Goal: Task Accomplishment & Management: Use online tool/utility

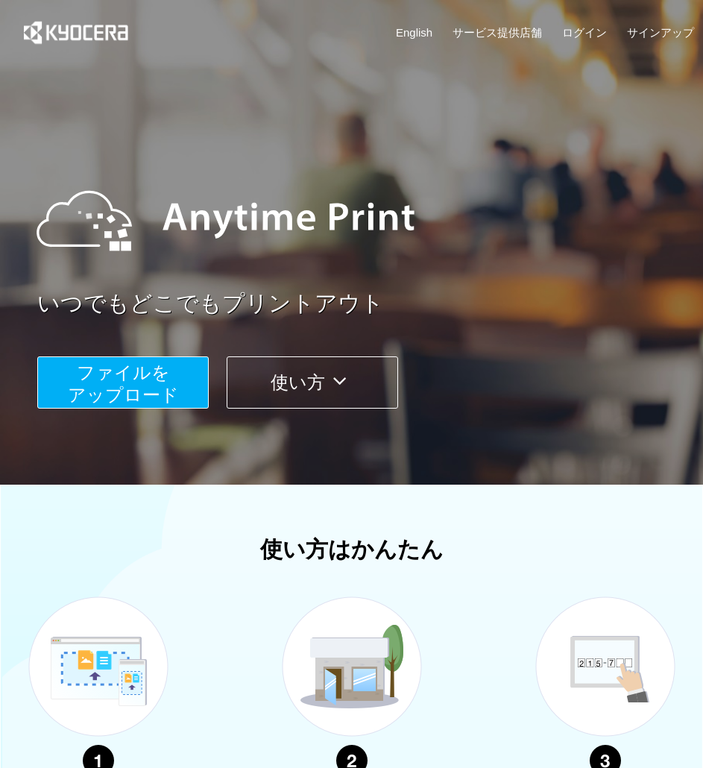
click at [108, 382] on span "ファイルを ​​アップロード" at bounding box center [123, 383] width 111 height 42
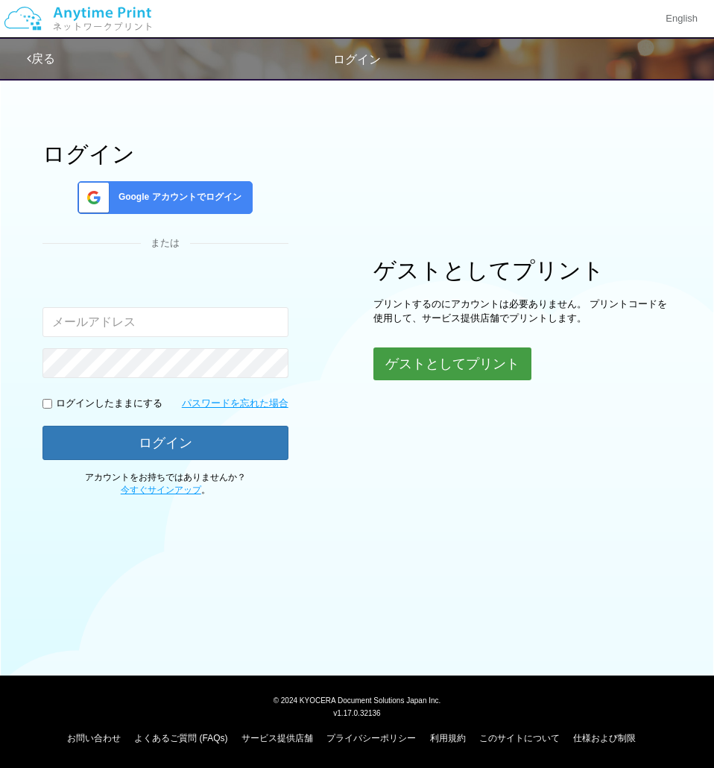
click at [399, 371] on button "ゲストとしてプリント" at bounding box center [453, 363] width 158 height 33
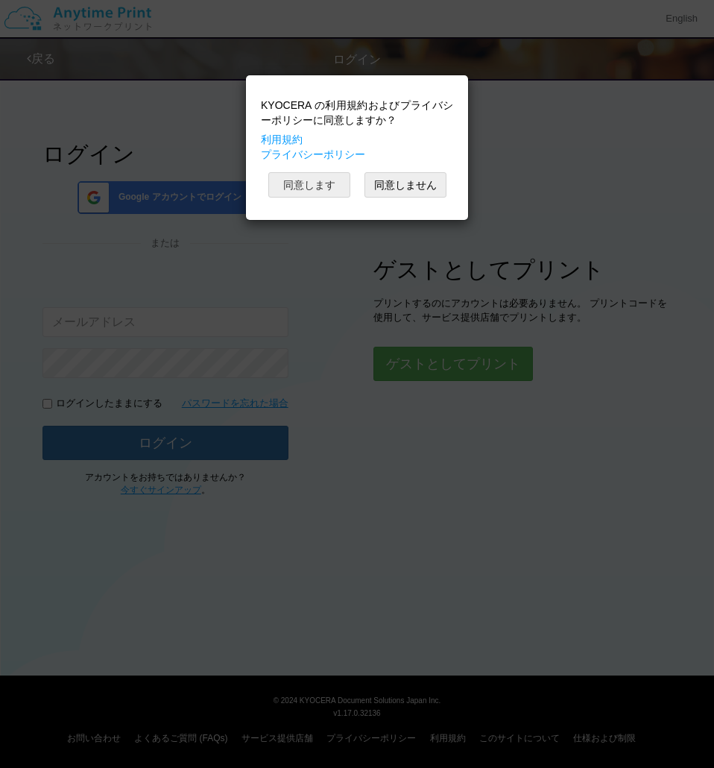
click at [311, 189] on button "同意します" at bounding box center [309, 184] width 82 height 25
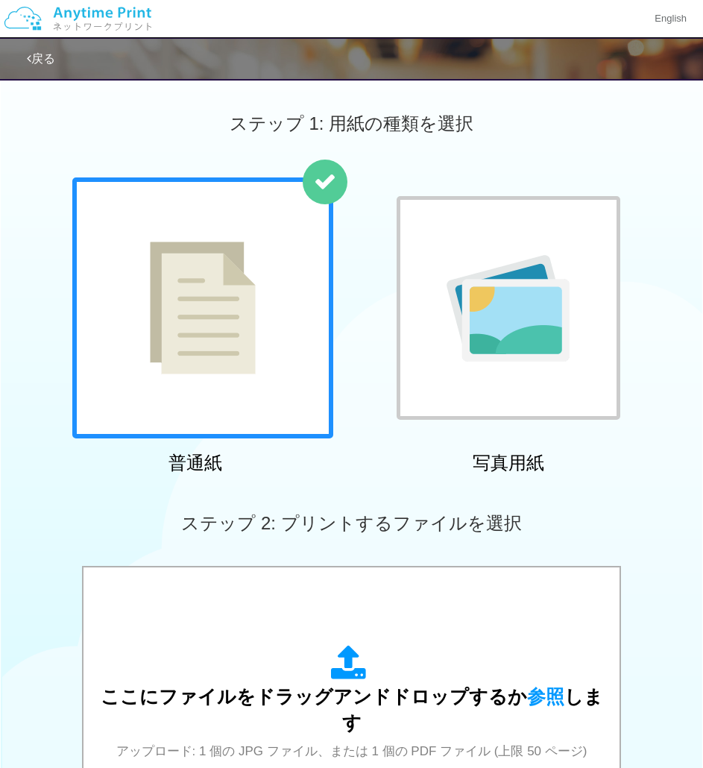
click at [150, 329] on img at bounding box center [203, 308] width 106 height 133
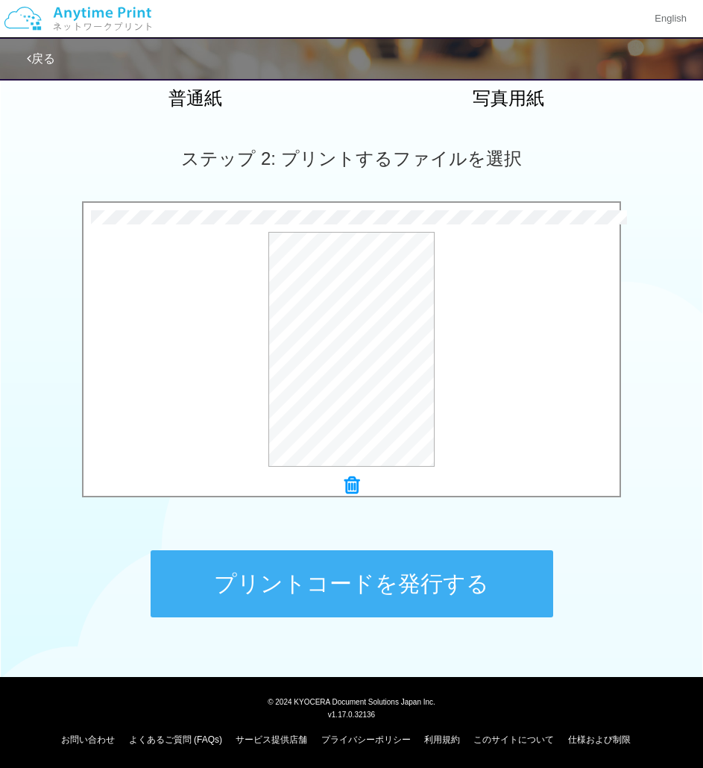
scroll to position [366, 0]
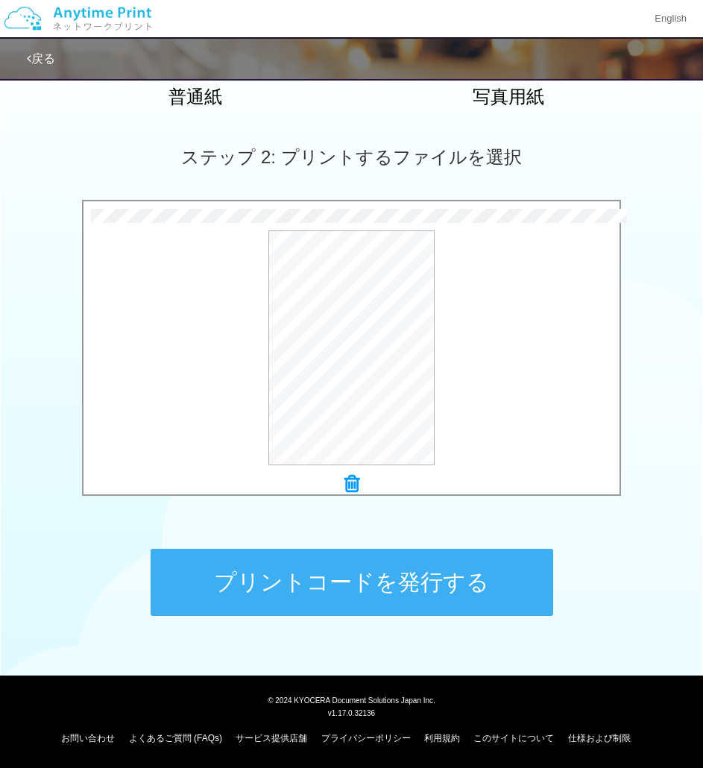
click at [338, 563] on button "プリントコードを発行する" at bounding box center [352, 582] width 403 height 67
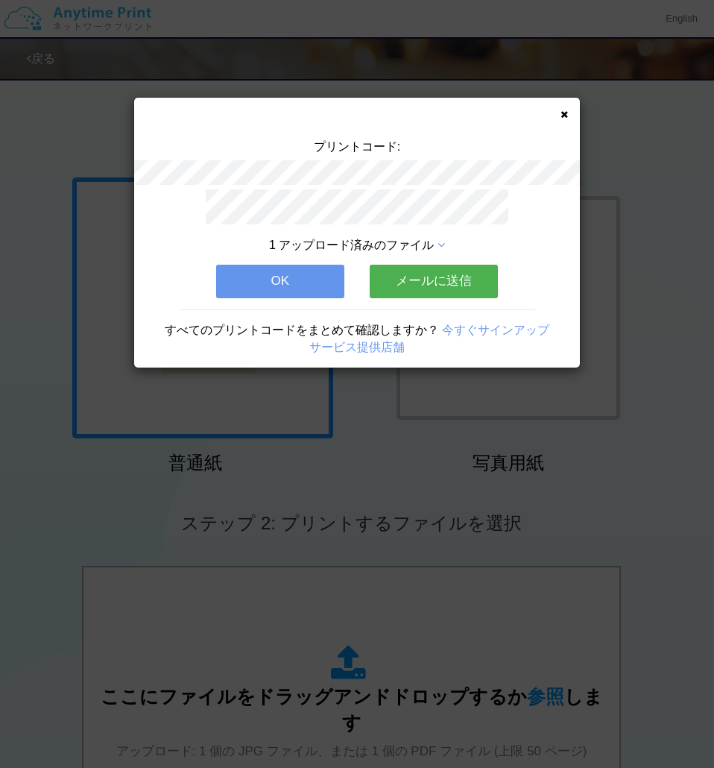
click at [306, 284] on button "OK" at bounding box center [280, 281] width 128 height 33
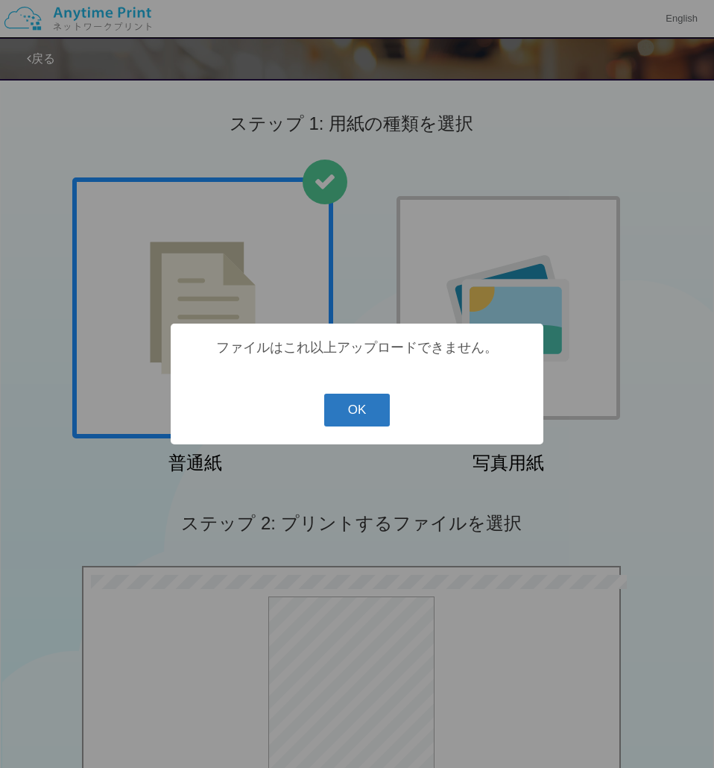
click at [363, 418] on button "OK" at bounding box center [357, 410] width 66 height 33
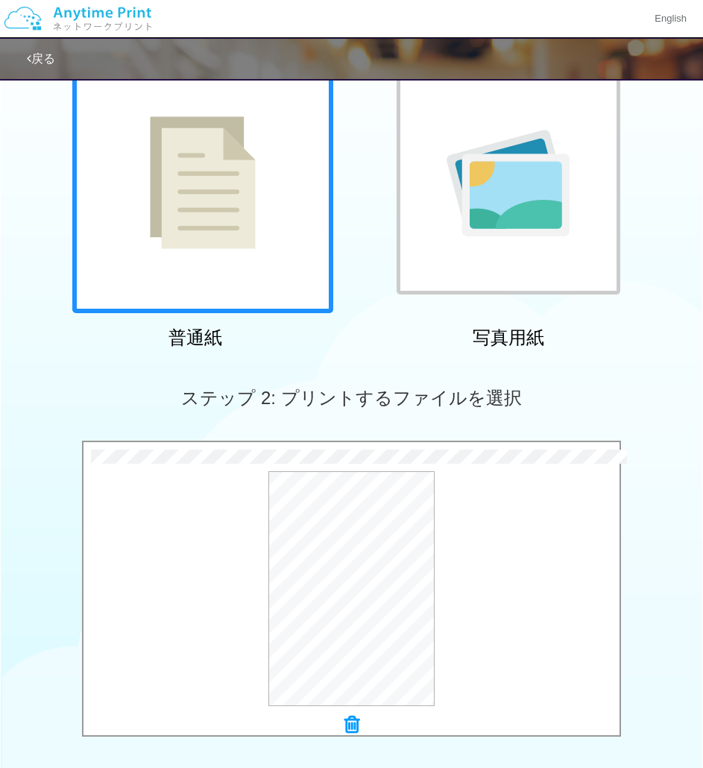
scroll to position [366, 0]
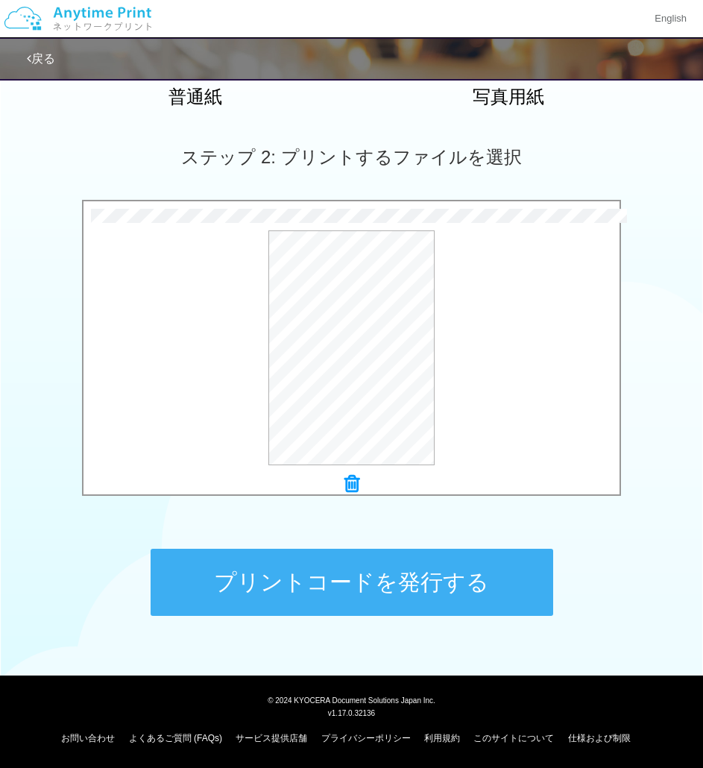
click at [329, 595] on button "プリントコードを発行する" at bounding box center [352, 582] width 403 height 67
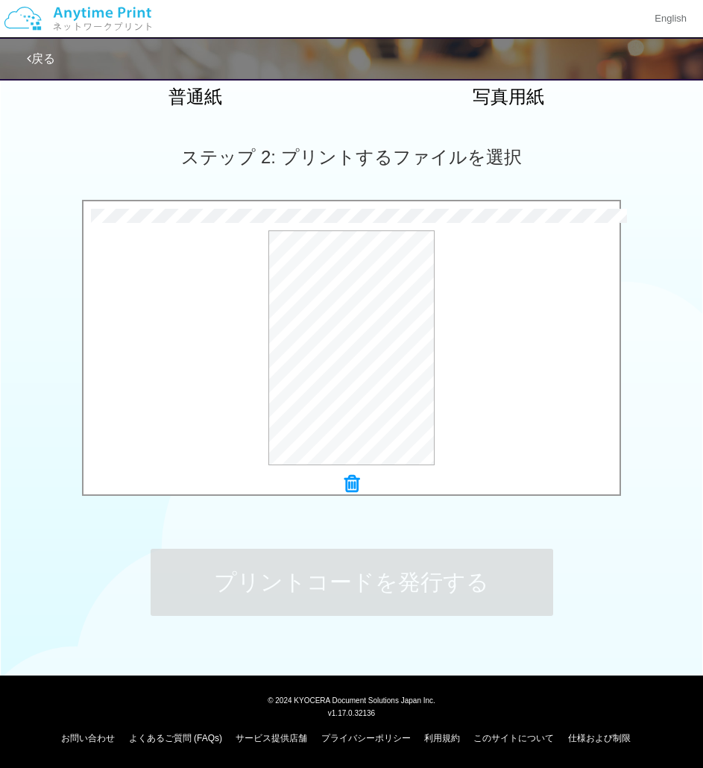
scroll to position [0, 0]
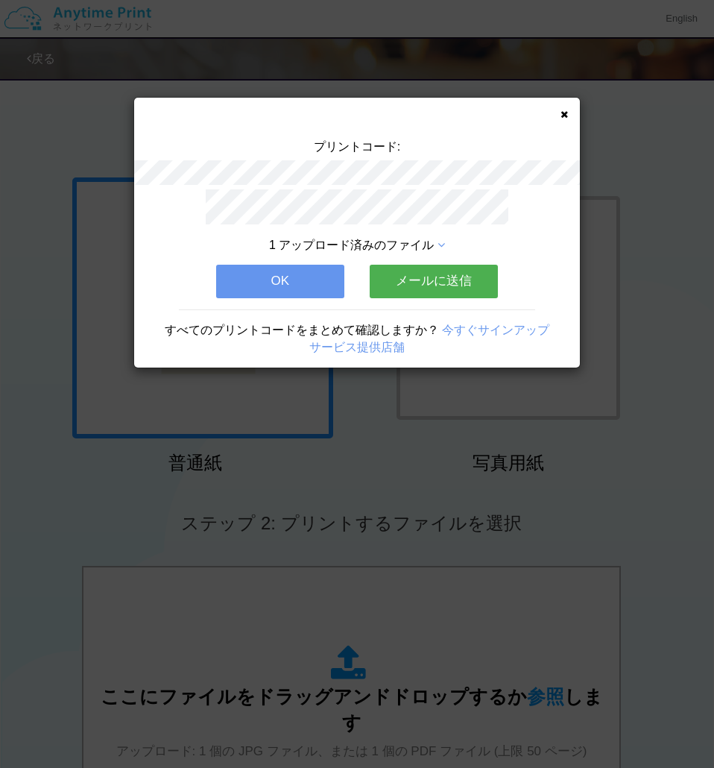
click at [277, 281] on button "OK" at bounding box center [280, 281] width 128 height 33
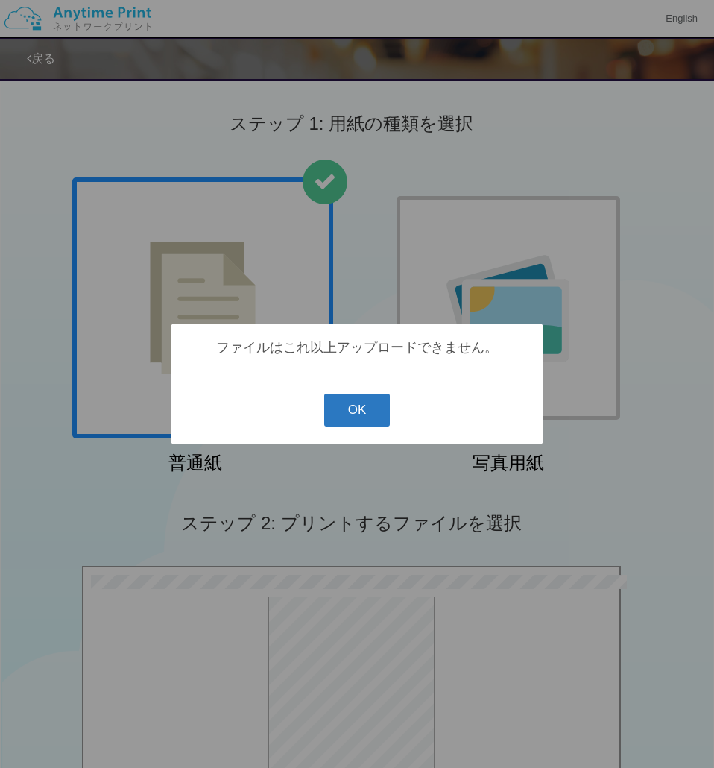
click at [374, 420] on button "OK" at bounding box center [357, 410] width 66 height 33
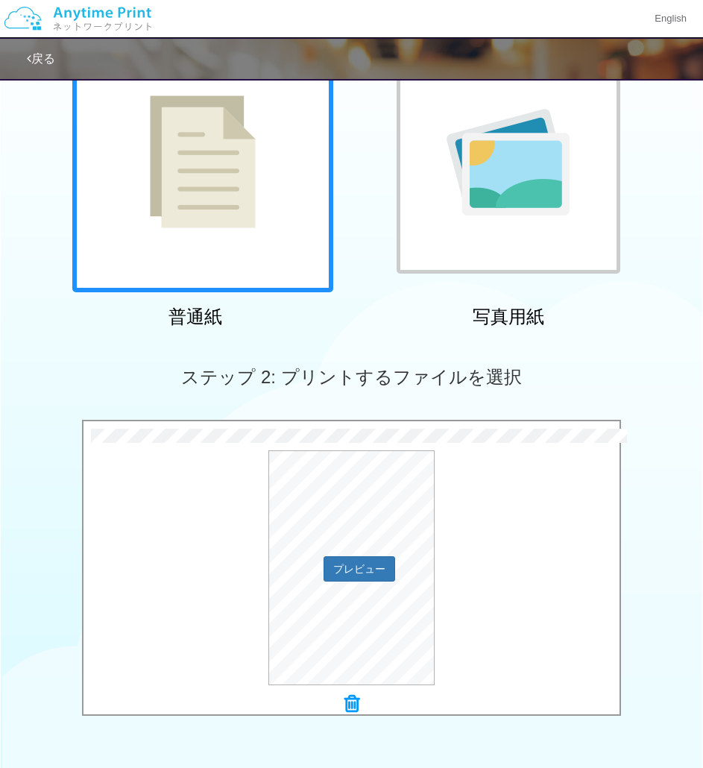
scroll to position [366, 0]
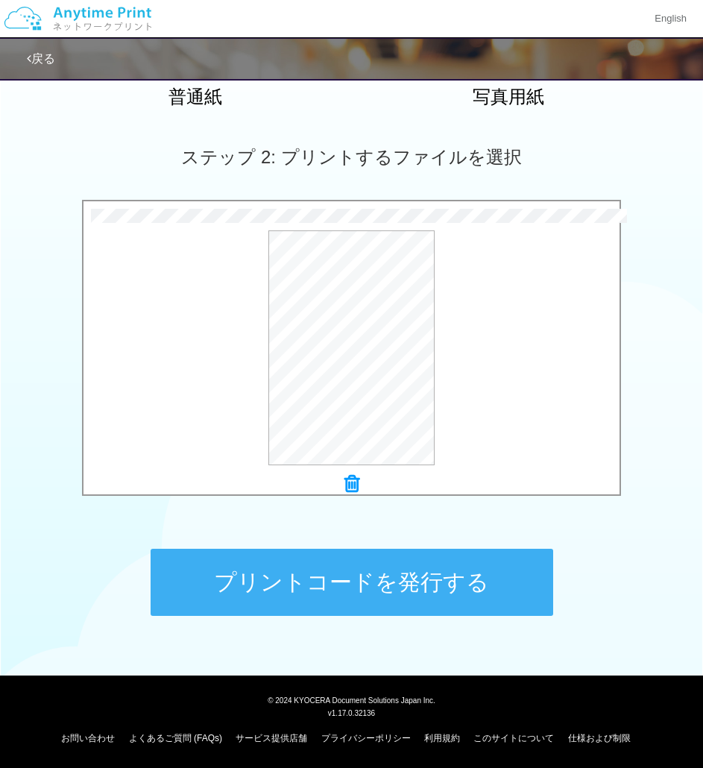
click at [344, 480] on icon at bounding box center [351, 483] width 15 height 19
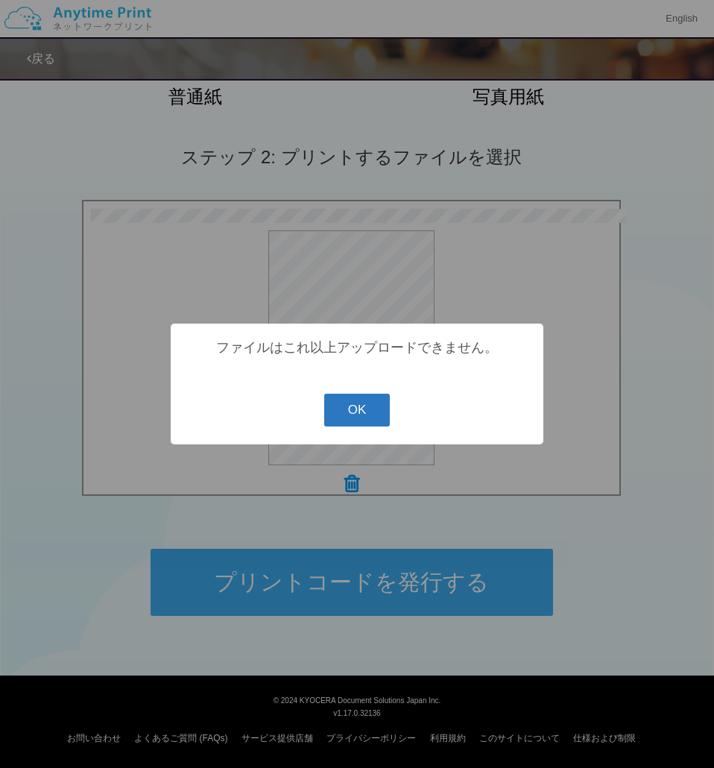
click at [353, 410] on button "OK" at bounding box center [357, 410] width 66 height 33
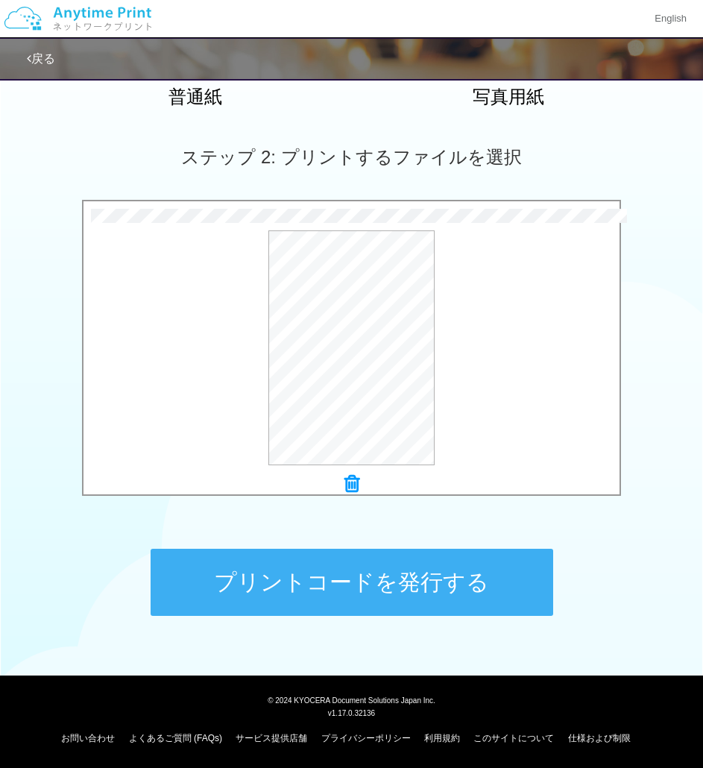
click at [350, 482] on icon at bounding box center [351, 483] width 15 height 19
click at [335, 596] on button "プリントコードを発行する" at bounding box center [352, 582] width 403 height 67
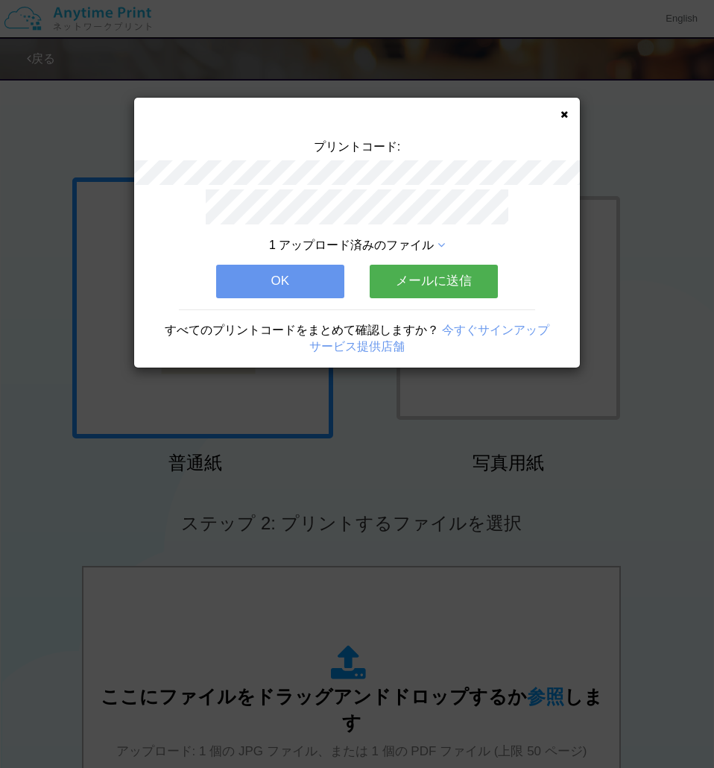
click at [312, 274] on button "OK" at bounding box center [280, 281] width 128 height 33
